Goal: Transaction & Acquisition: Purchase product/service

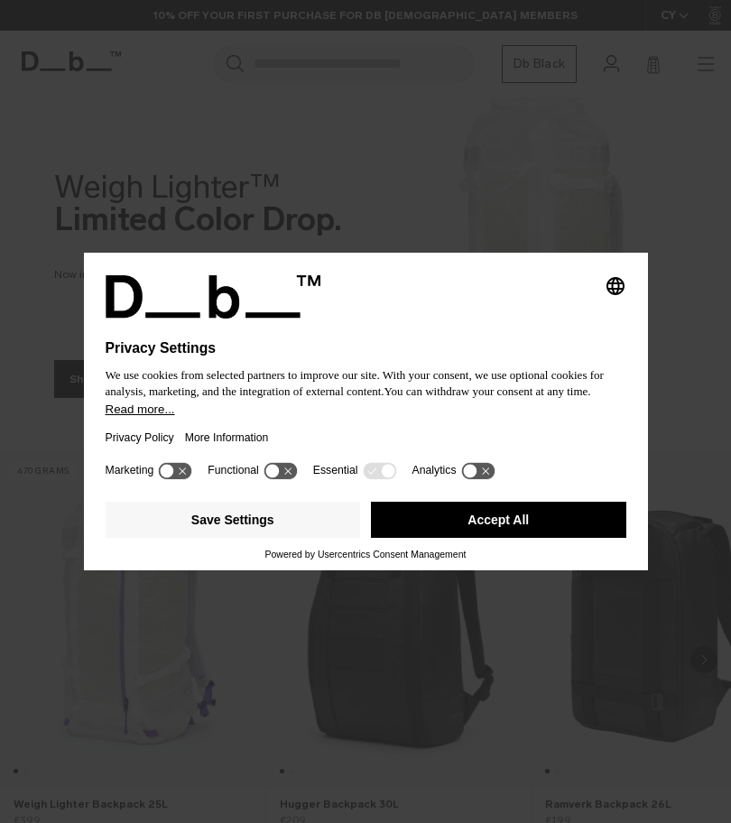
click at [428, 529] on button "Accept All" at bounding box center [498, 520] width 255 height 36
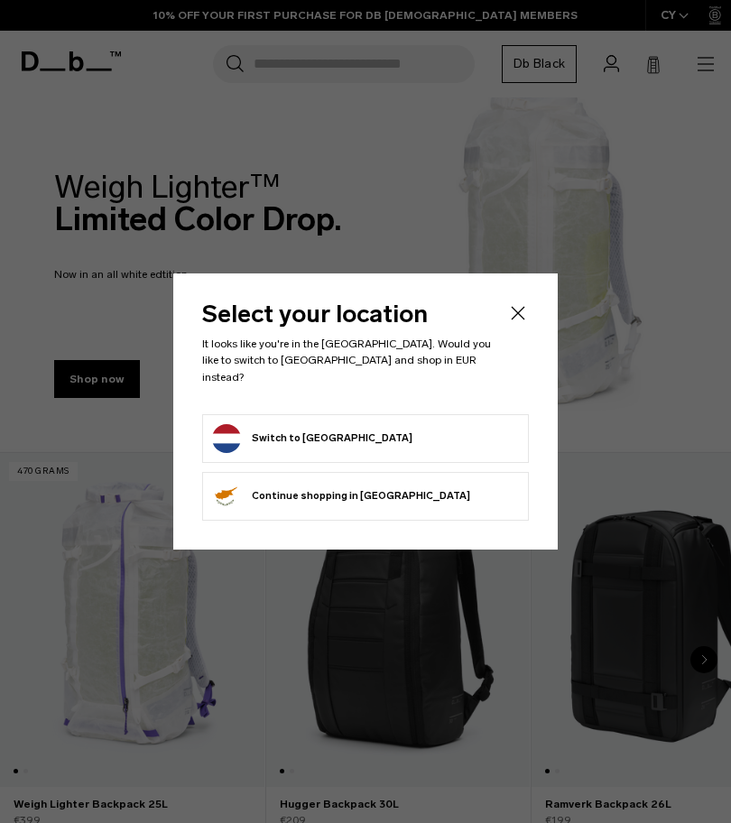
click at [249, 434] on button "Switch to Netherlands" at bounding box center [312, 438] width 200 height 29
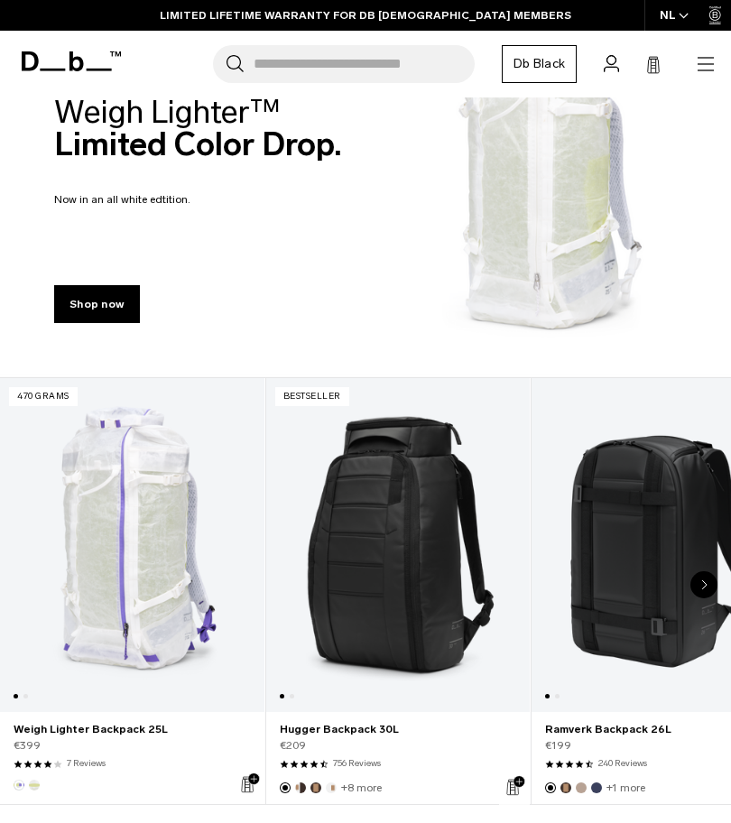
scroll to position [73, 0]
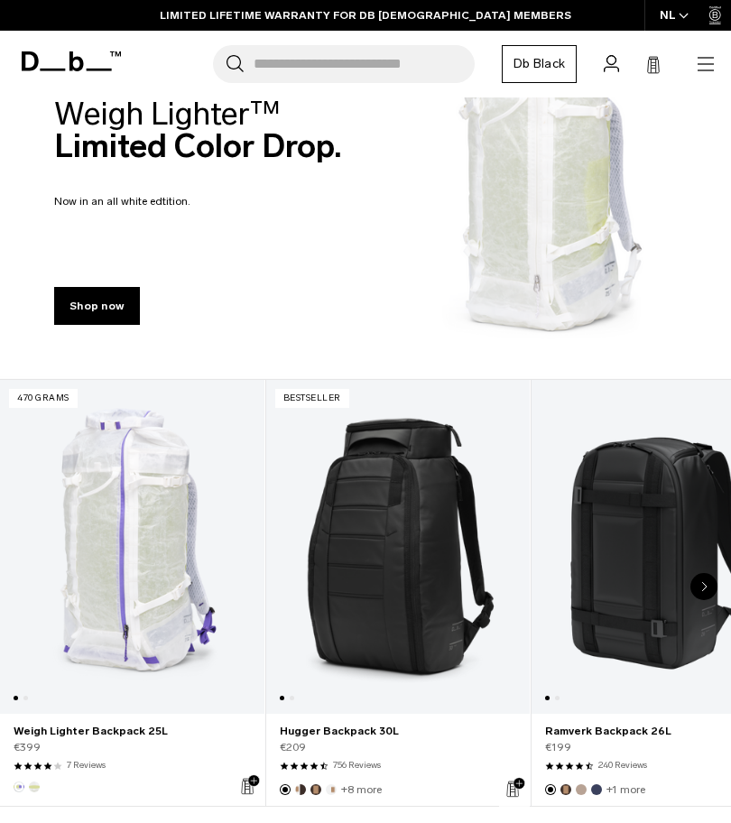
click at [716, 62] on icon "button" at bounding box center [706, 64] width 22 height 22
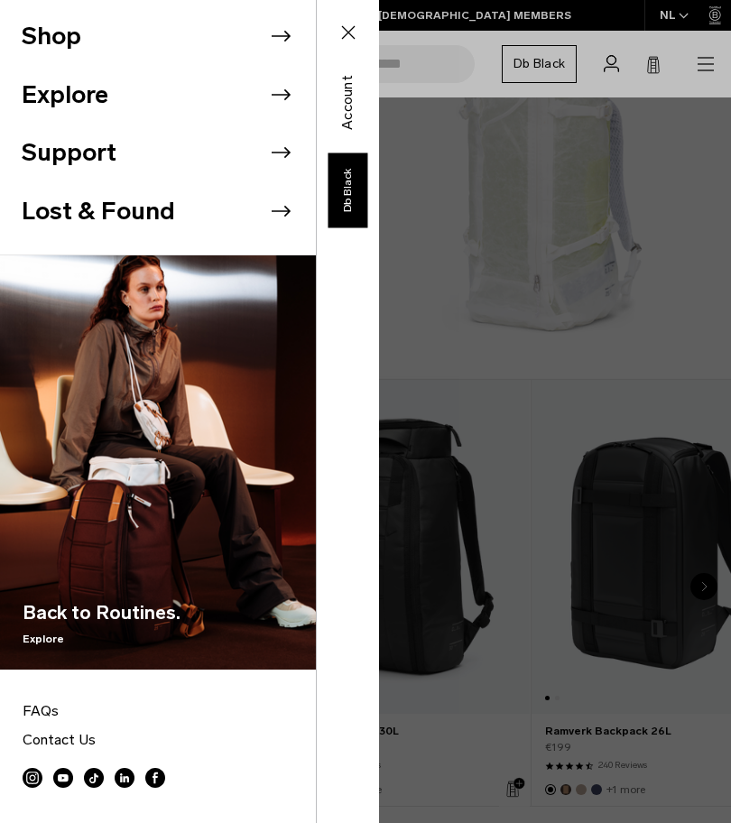
click at [272, 39] on icon at bounding box center [280, 36] width 27 height 27
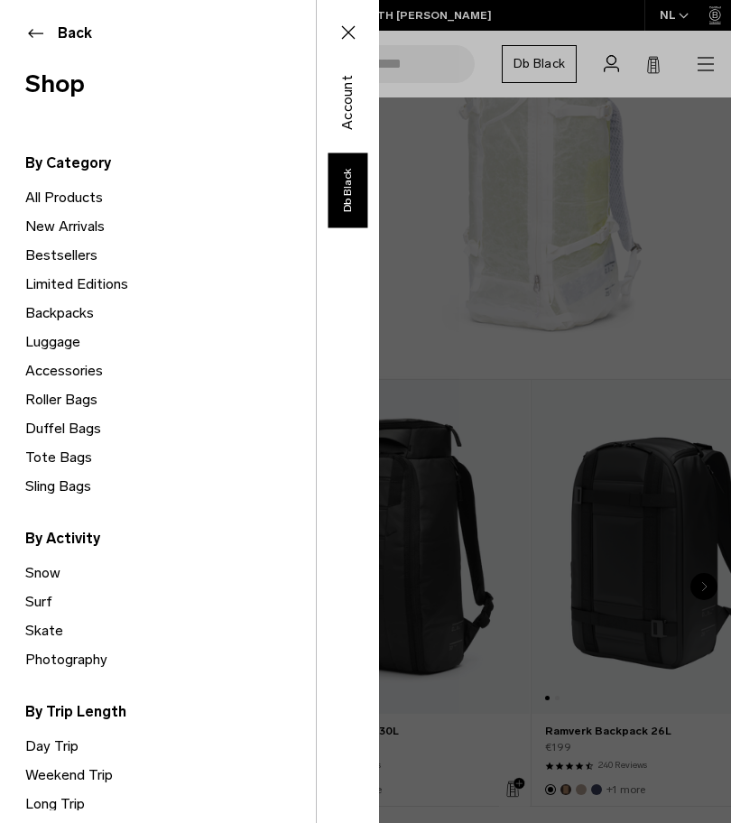
click at [35, 392] on link "Roller Bags" at bounding box center [170, 399] width 291 height 29
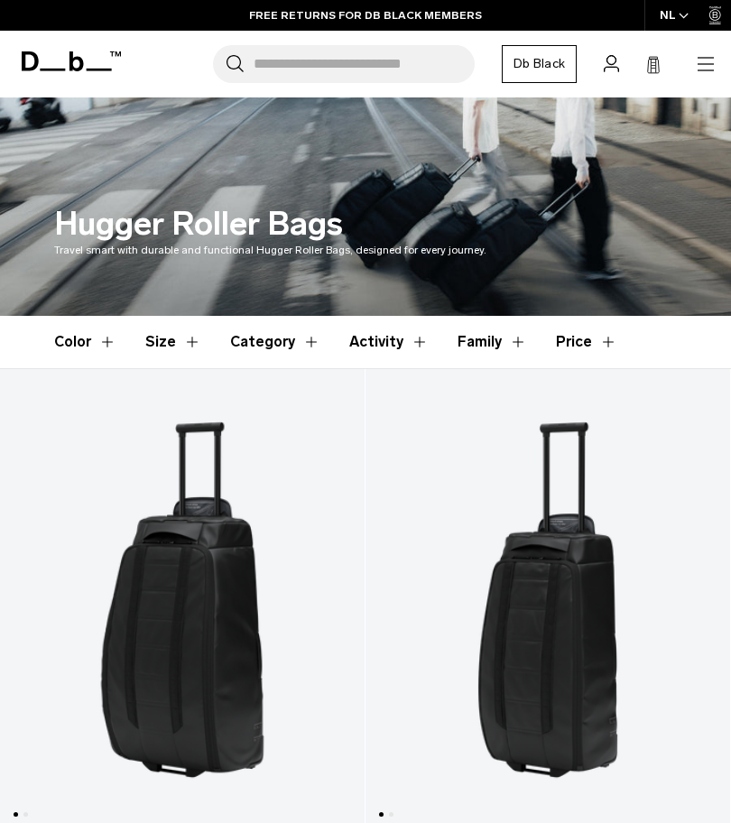
click at [714, 56] on icon "button" at bounding box center [706, 64] width 22 height 22
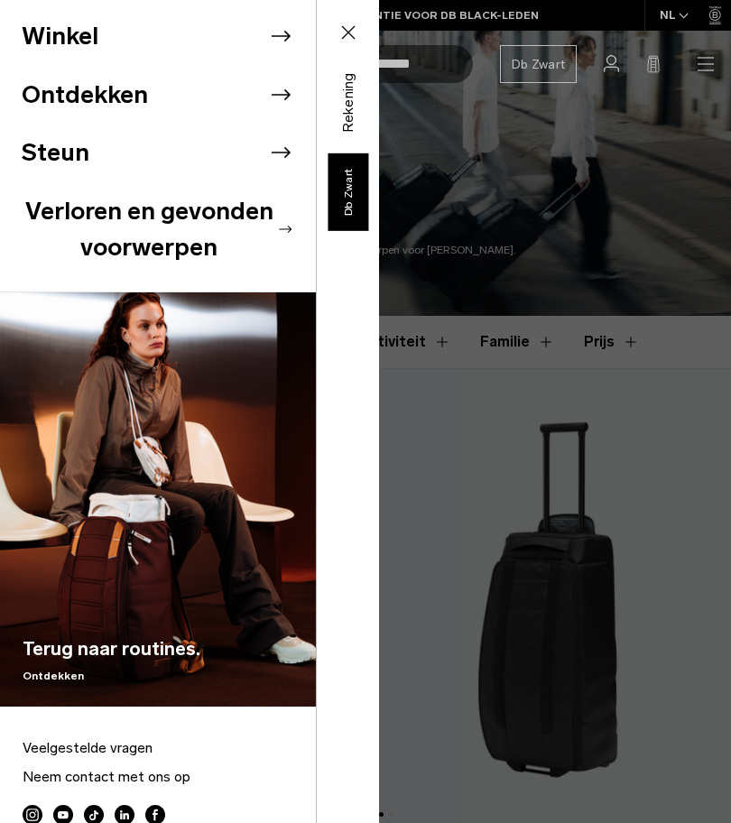
click at [341, 18] on button "Dichtbij" at bounding box center [348, 33] width 52 height 38
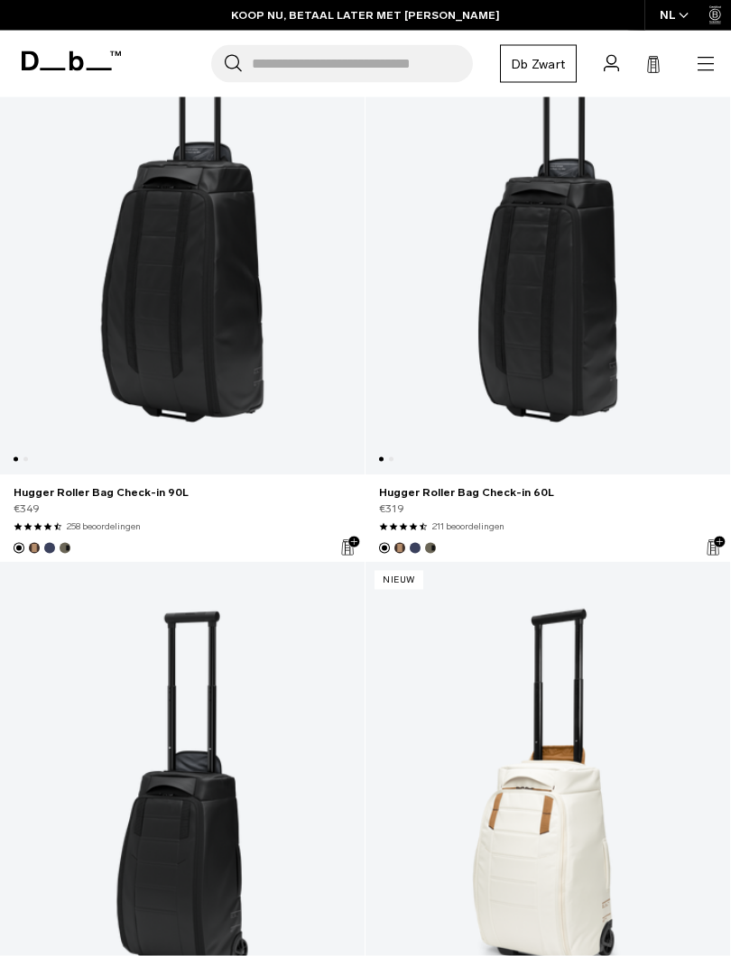
scroll to position [355, 0]
click at [180, 286] on link "Hugger Roller Bag Check-in 90L" at bounding box center [182, 244] width 365 height 460
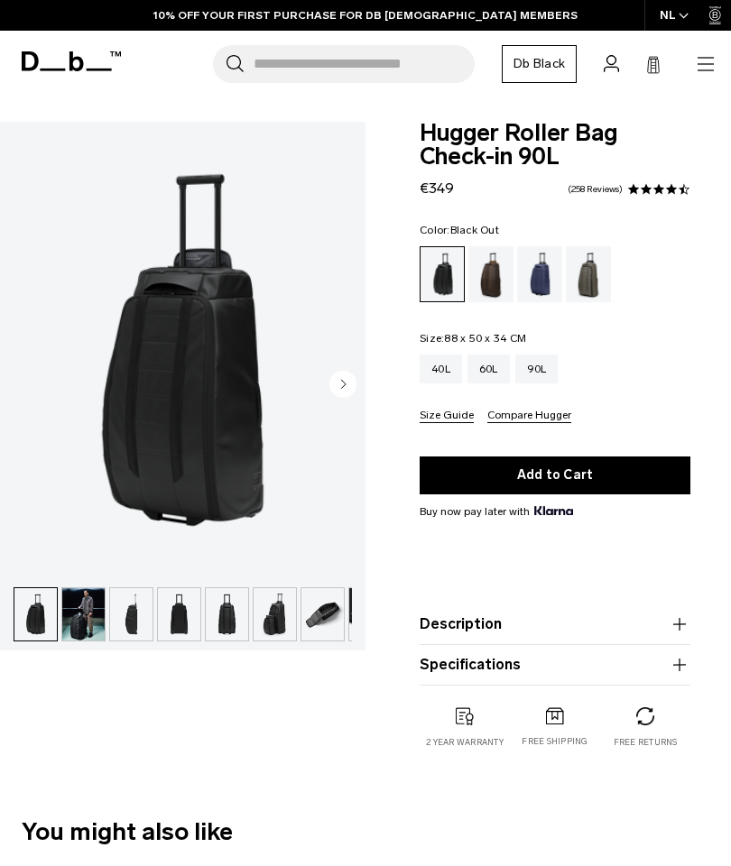
click at [152, 388] on img "1 / 10" at bounding box center [182, 350] width 365 height 457
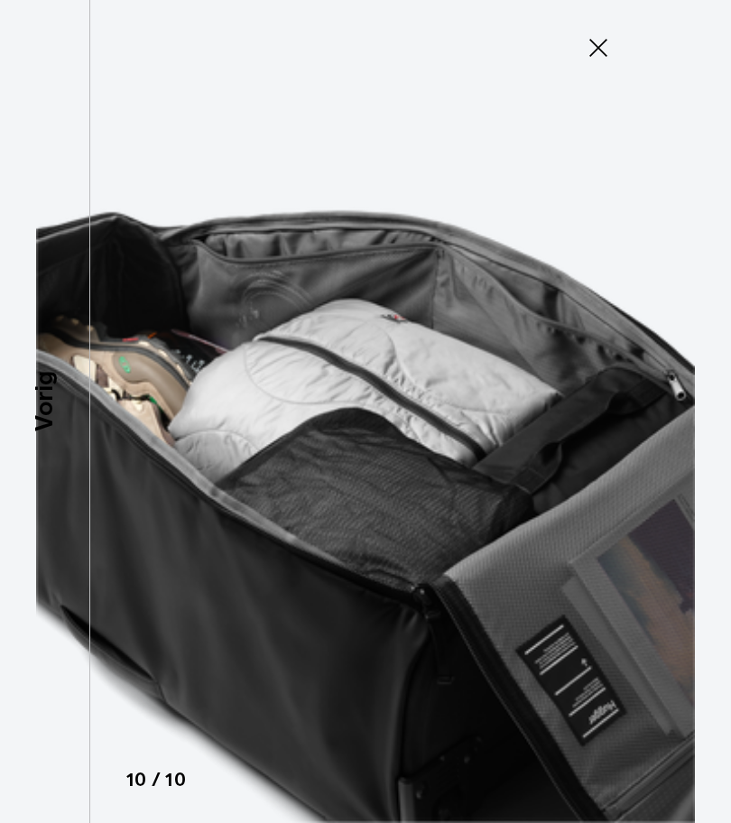
click at [605, 69] on img at bounding box center [365, 411] width 731 height 823
click at [609, 45] on icon at bounding box center [598, 47] width 29 height 29
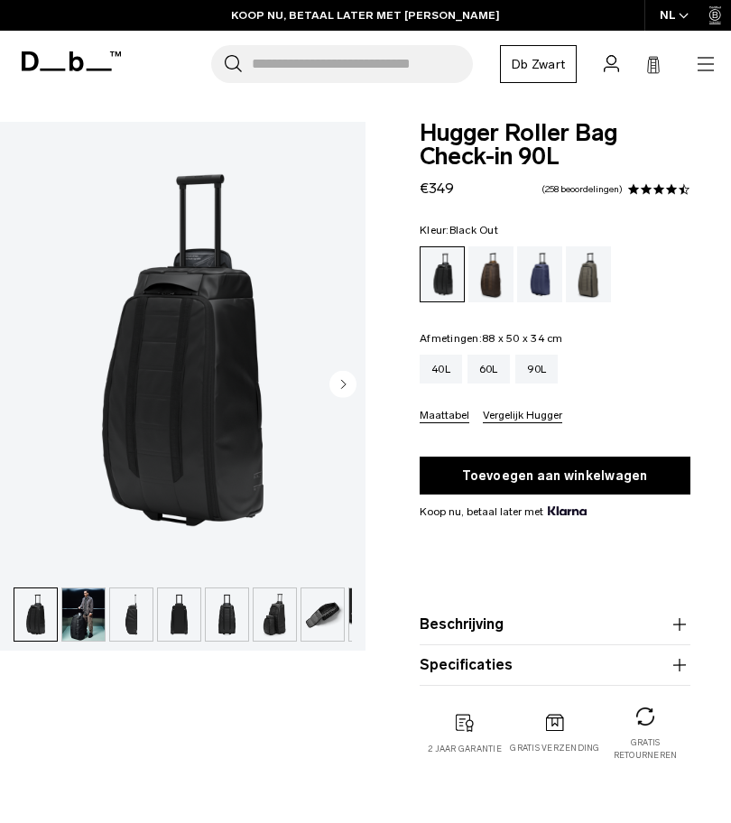
click at [298, 60] on input "Zoeken naar tassen, bagage..." at bounding box center [362, 64] width 221 height 38
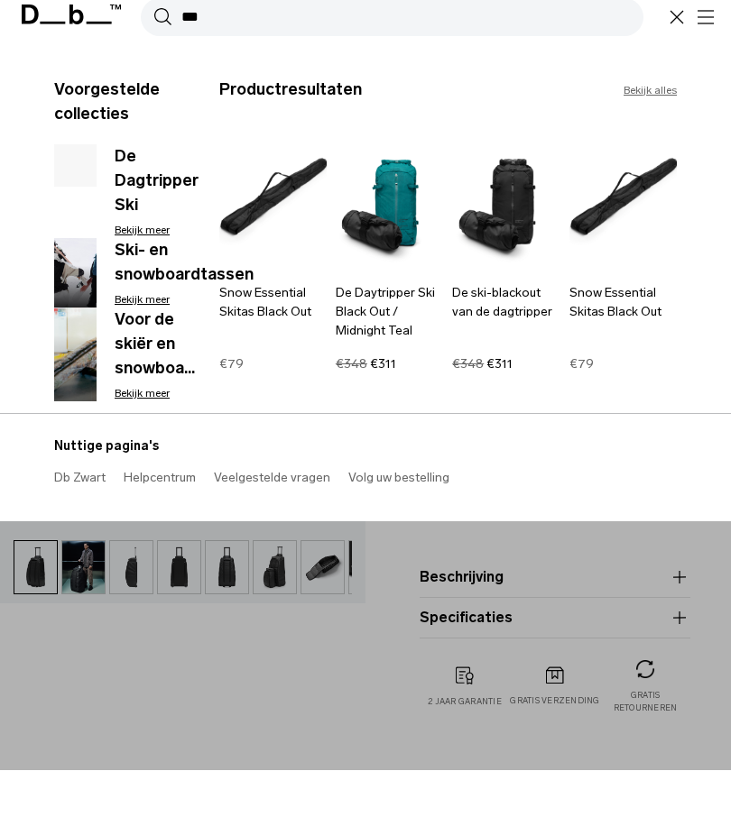
type input "***"
click at [634, 189] on img at bounding box center [622, 246] width 107 height 145
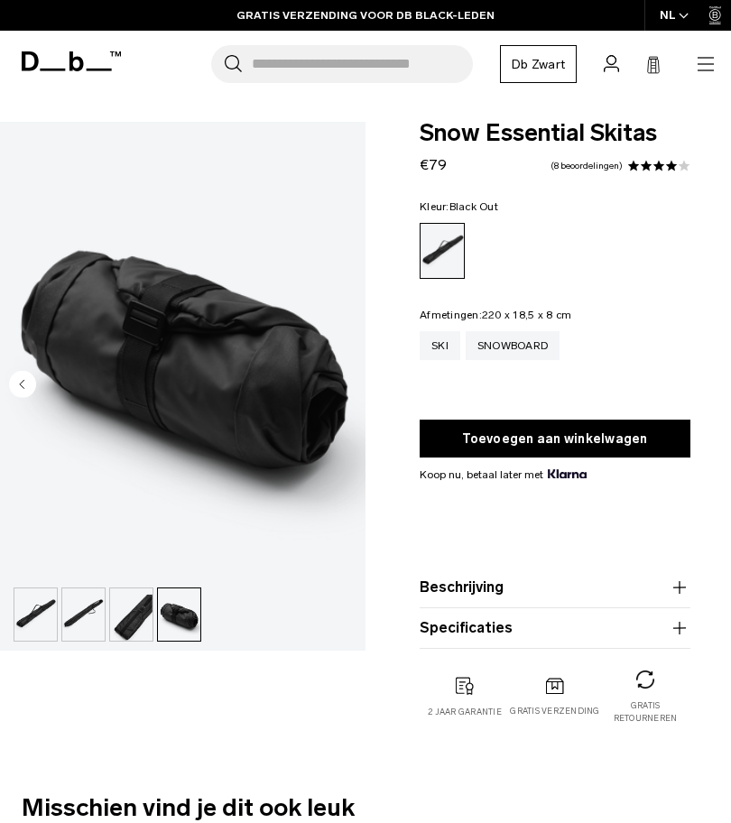
click at [297, 64] on input "Zoeken naar tassen, bagage..." at bounding box center [362, 64] width 221 height 38
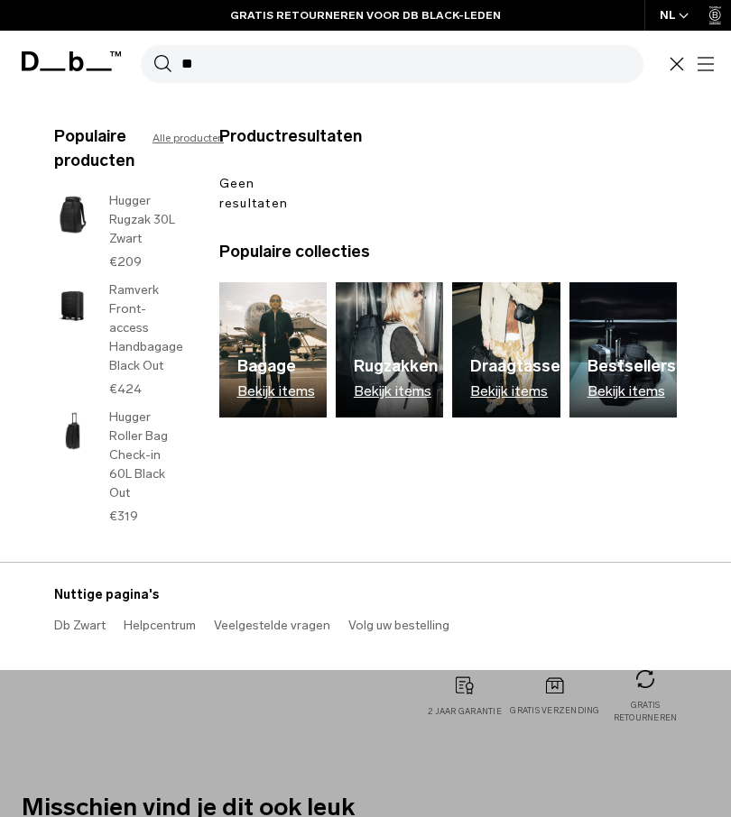
type input "*"
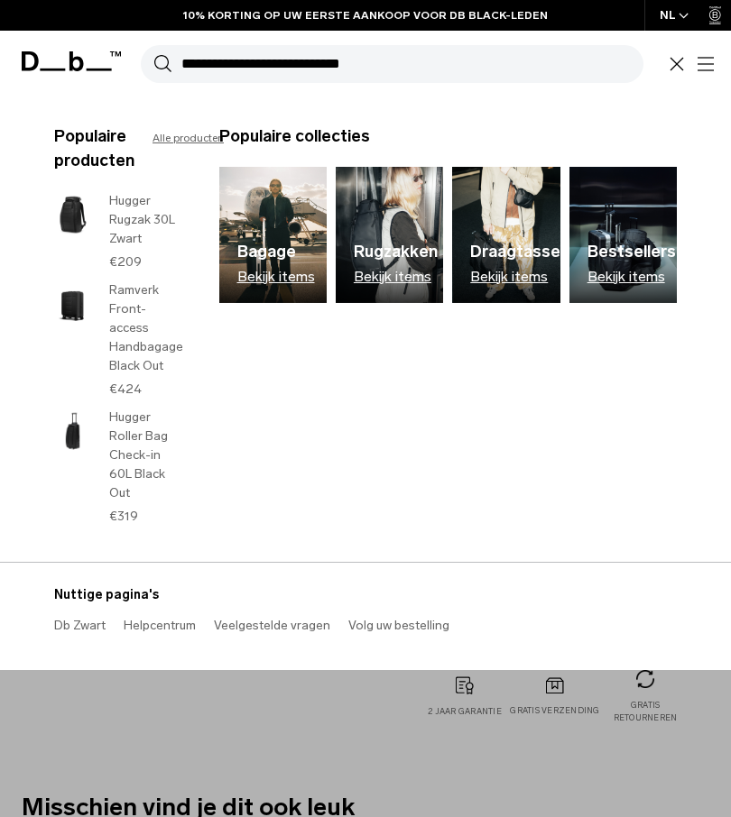
click at [714, 60] on icon "button" at bounding box center [706, 64] width 22 height 22
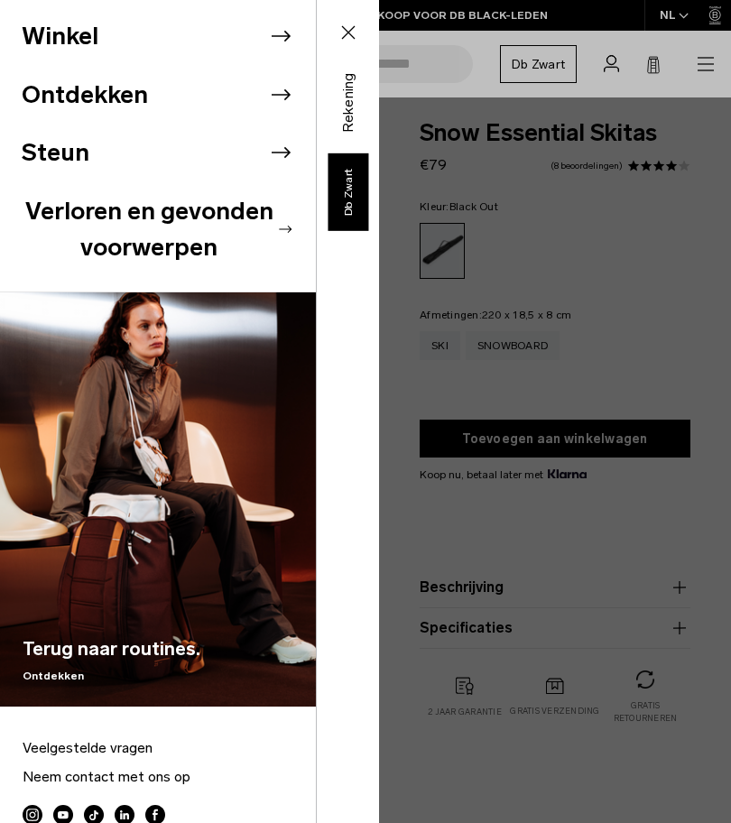
click at [270, 32] on icon at bounding box center [280, 36] width 27 height 27
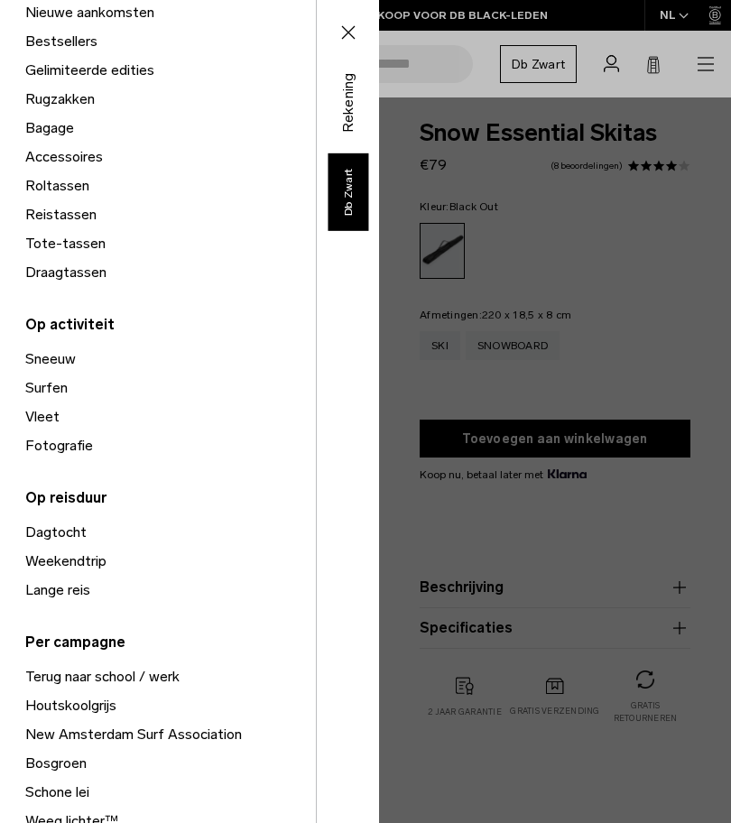
scroll to position [215, 0]
click at [35, 354] on font "Sneeuw" at bounding box center [50, 357] width 51 height 17
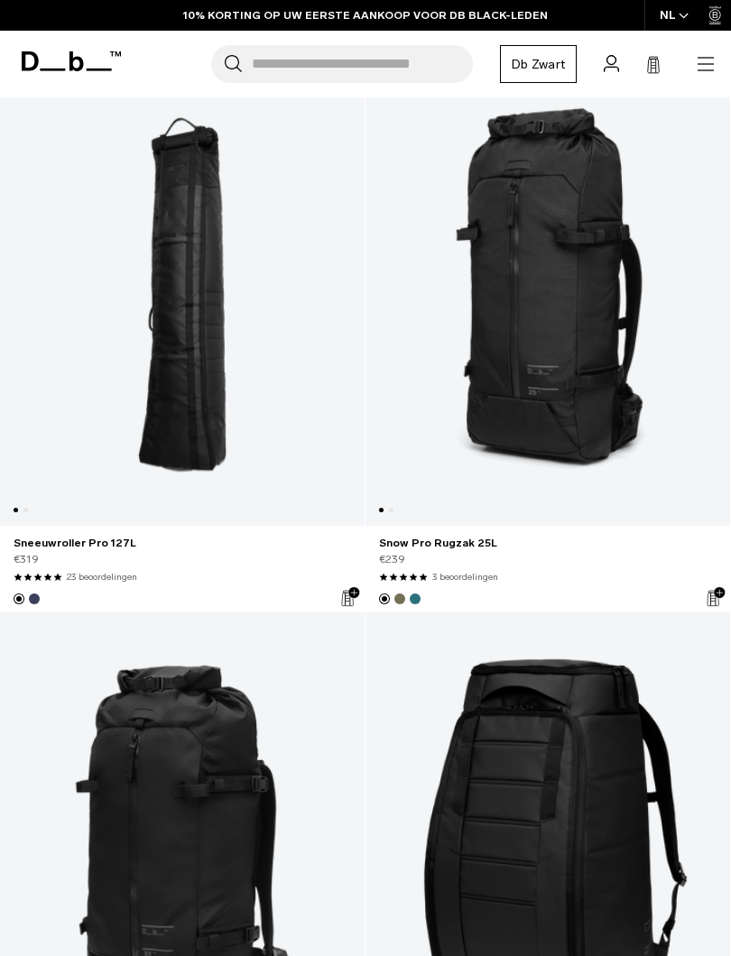
scroll to position [327, 0]
click at [168, 322] on link "Sneeuwroller Pro 127L" at bounding box center [182, 295] width 365 height 460
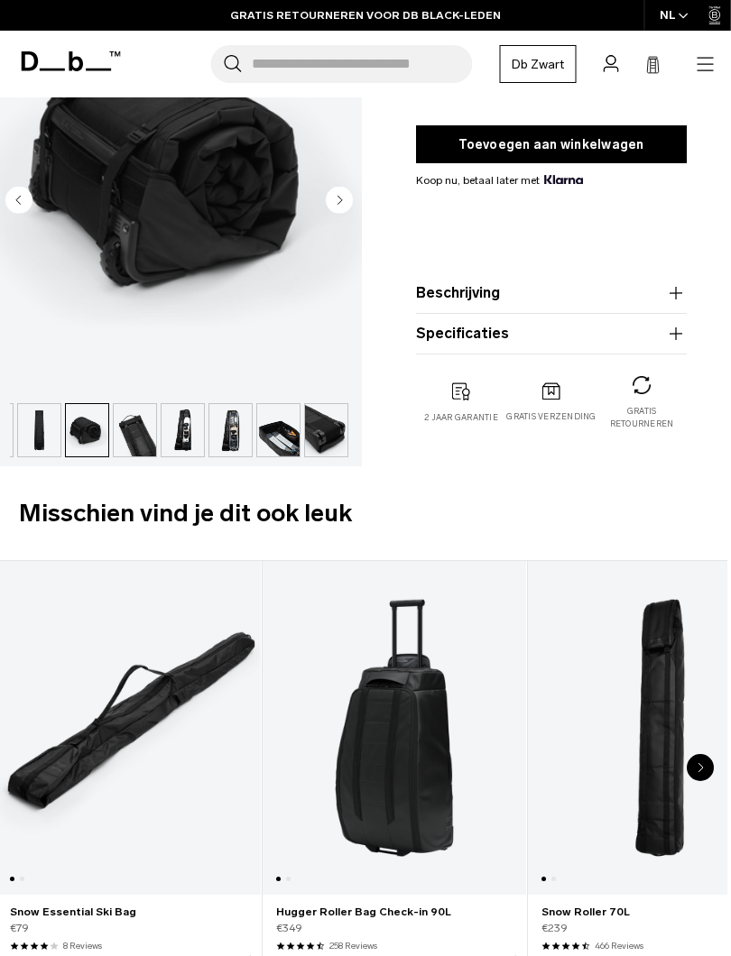
scroll to position [308, 4]
click at [675, 291] on icon "button" at bounding box center [676, 293] width 22 height 22
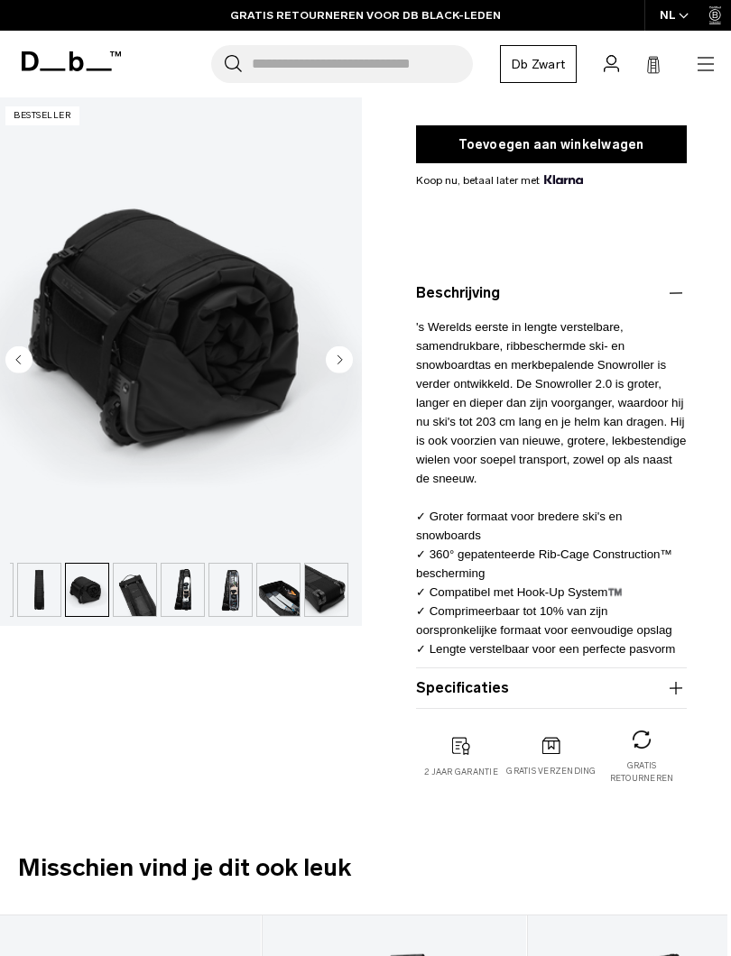
click at [217, 597] on img "button" at bounding box center [230, 590] width 42 height 52
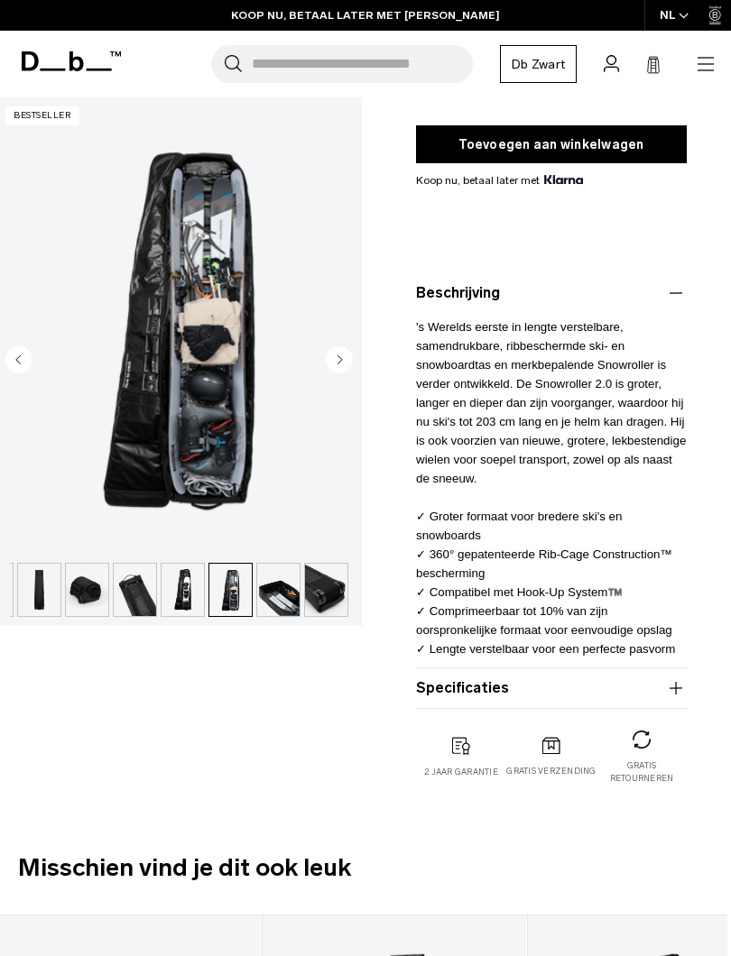
click at [319, 589] on img "button" at bounding box center [326, 590] width 42 height 52
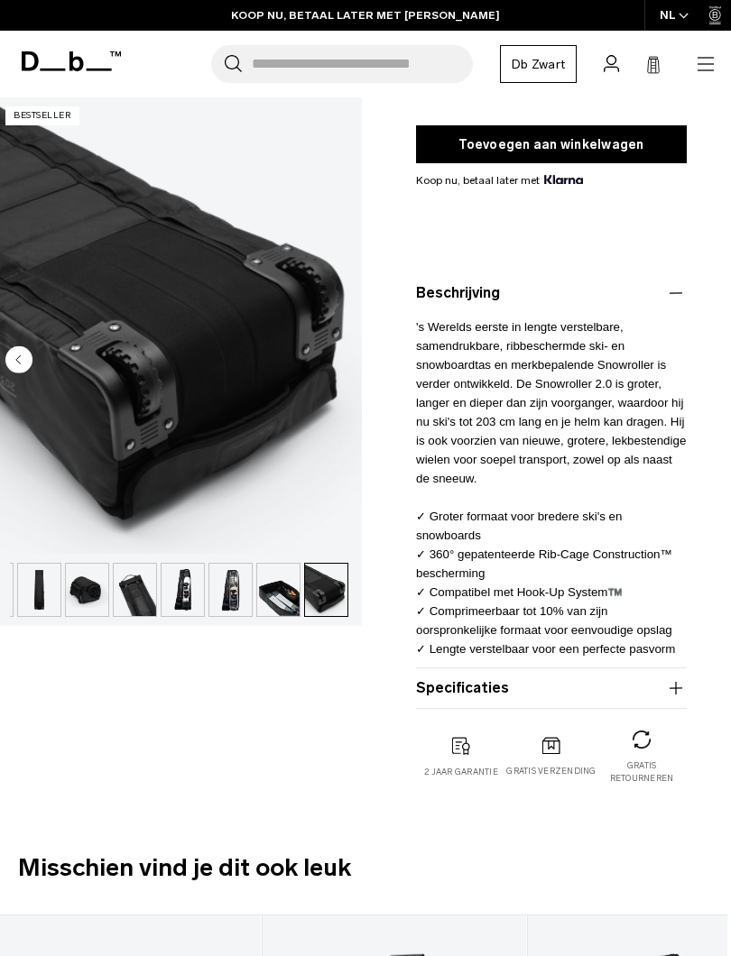
click at [274, 592] on img "button" at bounding box center [278, 590] width 42 height 52
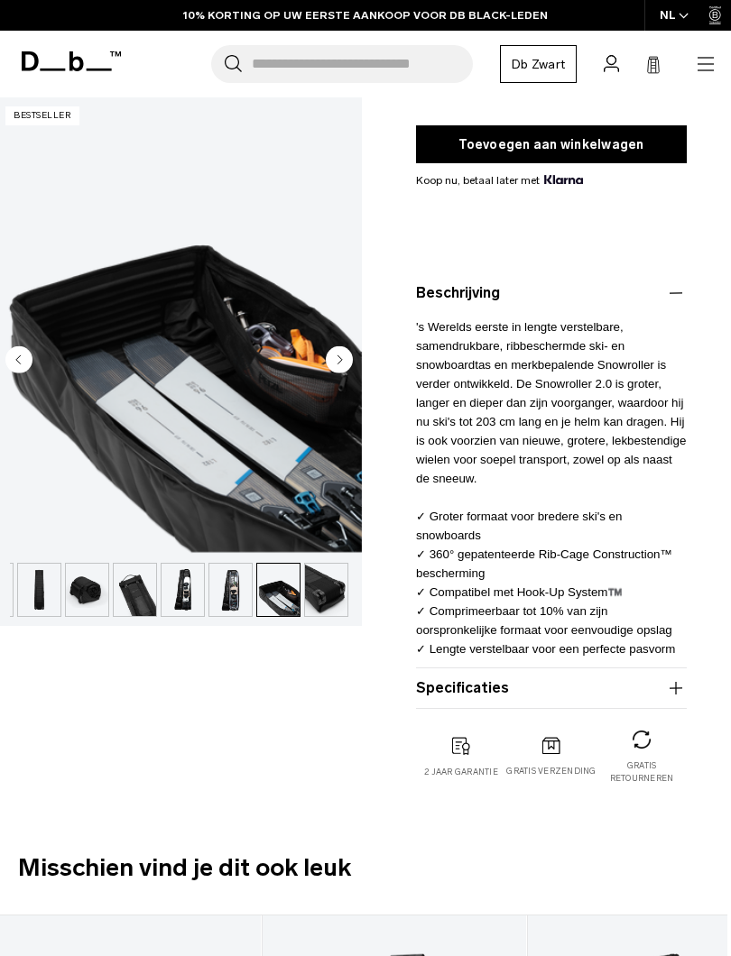
click at [231, 595] on img "button" at bounding box center [230, 590] width 42 height 52
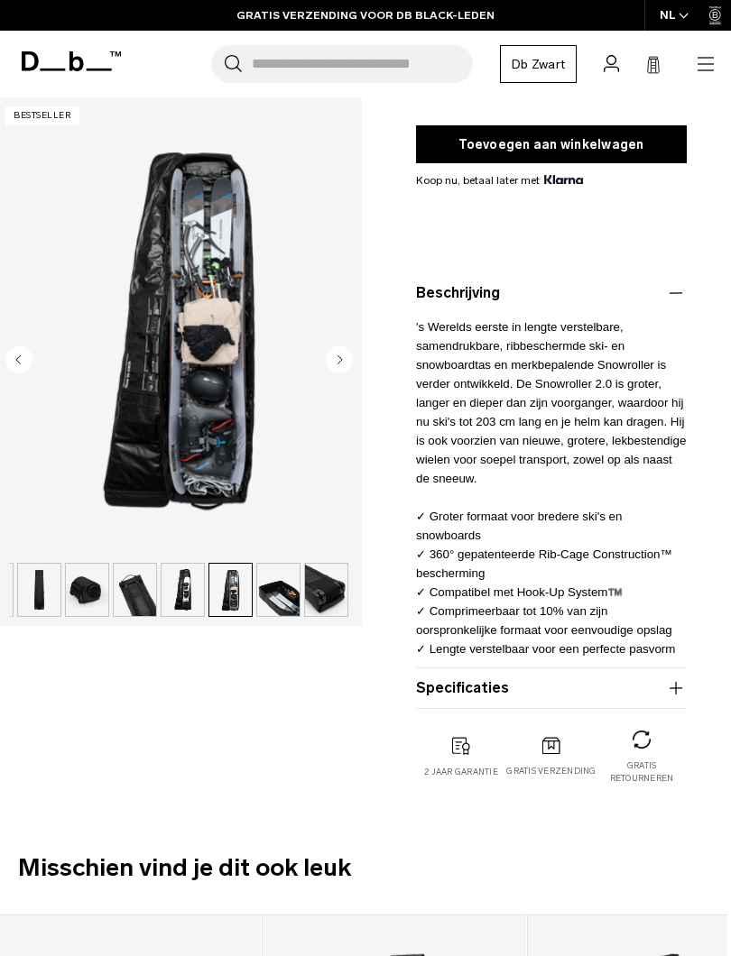
click at [148, 605] on img "button" at bounding box center [135, 590] width 42 height 52
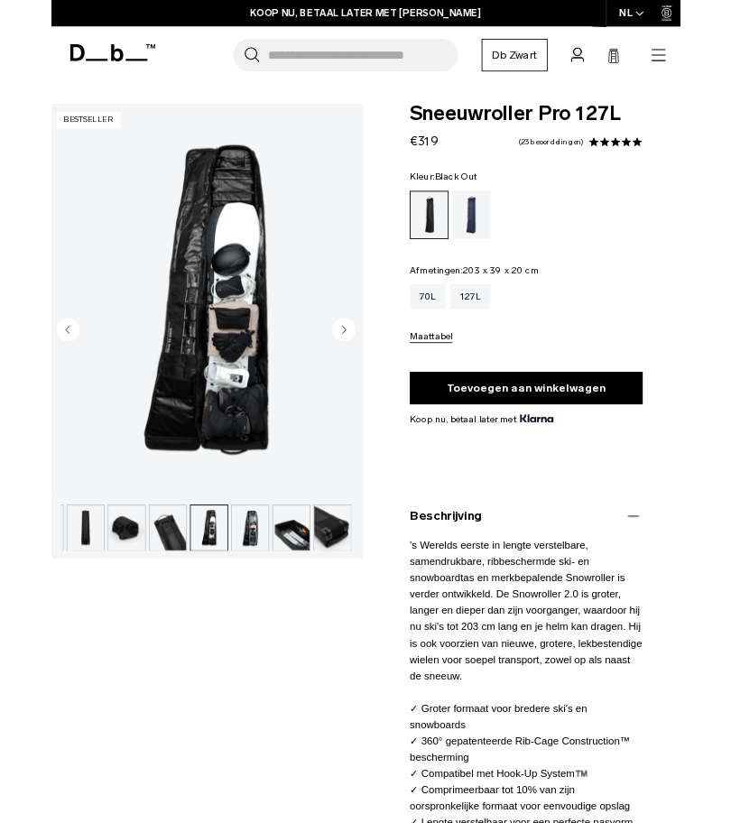
scroll to position [0, 5]
